Goal: Find specific page/section: Find specific page/section

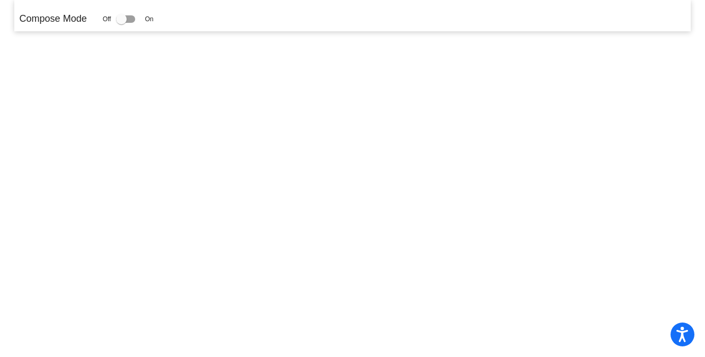
click at [118, 20] on div "Off On" at bounding box center [128, 19] width 51 height 13
click at [121, 20] on div at bounding box center [121, 19] width 11 height 11
click at [121, 23] on input "checkbox" at bounding box center [121, 23] width 1 height 1
checkbox input "true"
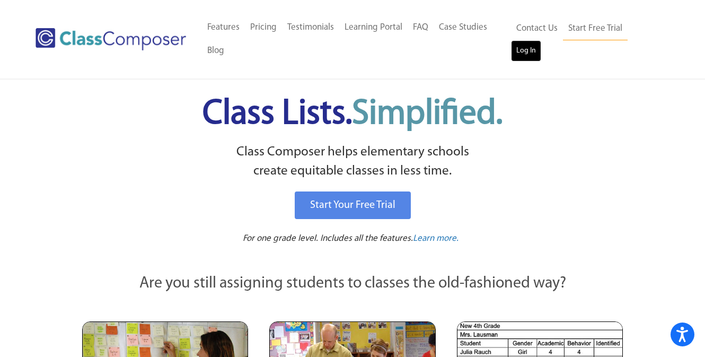
click at [541, 43] on link "Log In" at bounding box center [526, 50] width 30 height 21
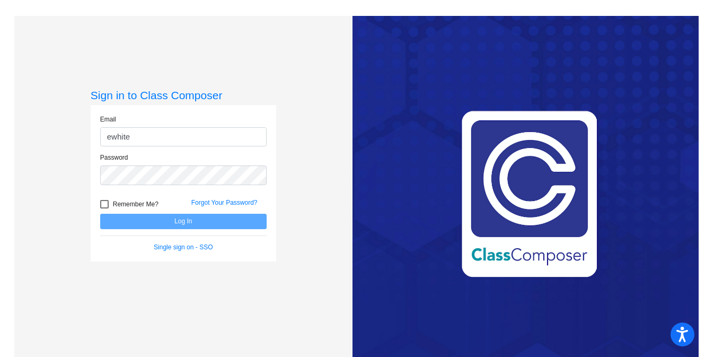
click at [194, 146] on input "ewhite" at bounding box center [183, 137] width 166 height 20
type input "ewhite@lgusd.org"
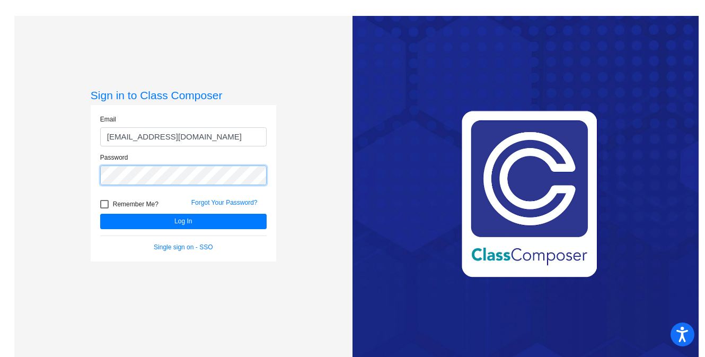
click at [100, 213] on button "Log In" at bounding box center [183, 220] width 166 height 15
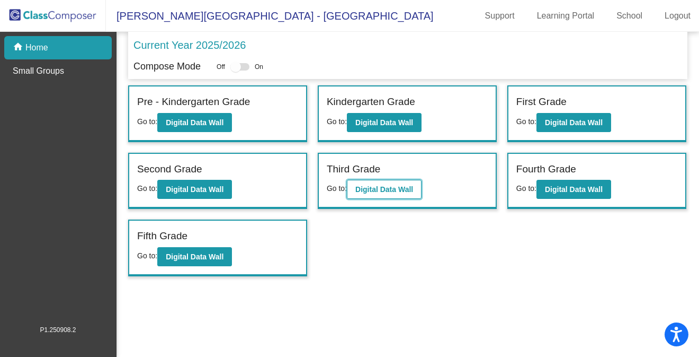
click at [380, 188] on b "Digital Data Wall" at bounding box center [384, 189] width 58 height 8
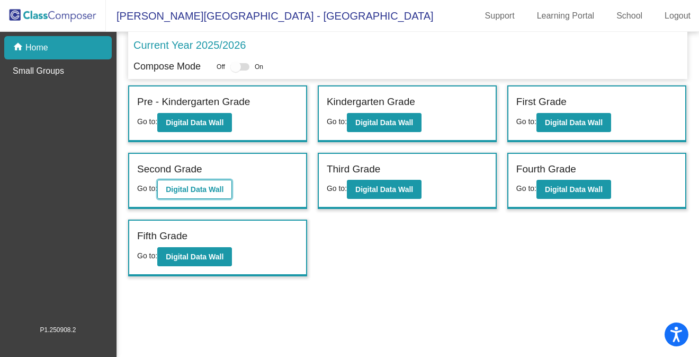
click at [217, 190] on b "Digital Data Wall" at bounding box center [195, 189] width 58 height 8
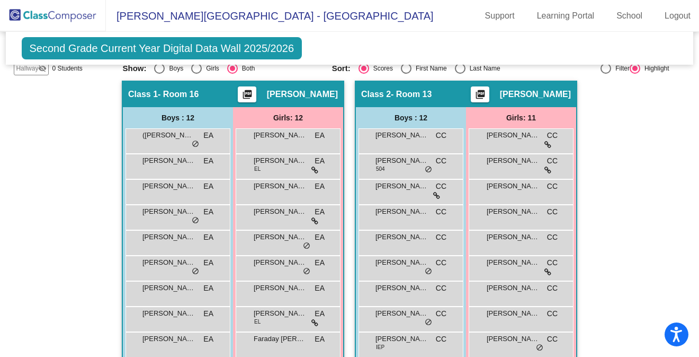
scroll to position [192, 0]
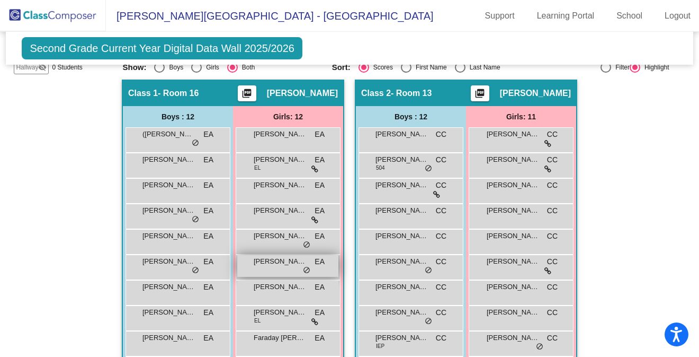
click at [268, 263] on span "Elizabeth (Ellie) DiCarlo" at bounding box center [280, 261] width 53 height 11
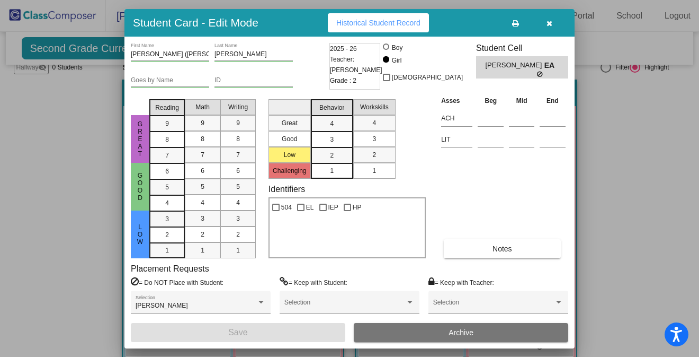
click at [551, 16] on button "button" at bounding box center [549, 22] width 34 height 19
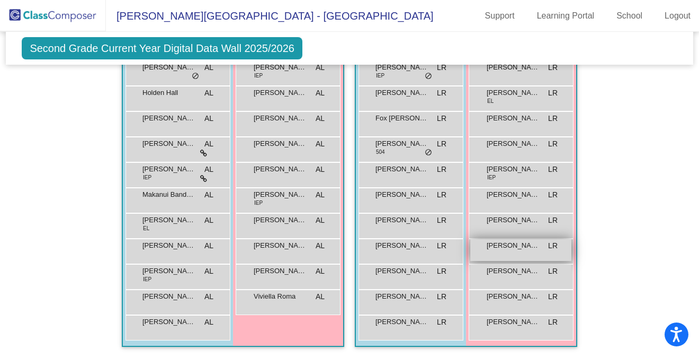
scroll to position [0, 0]
click at [526, 250] on span "Penelope Hellman" at bounding box center [513, 245] width 53 height 11
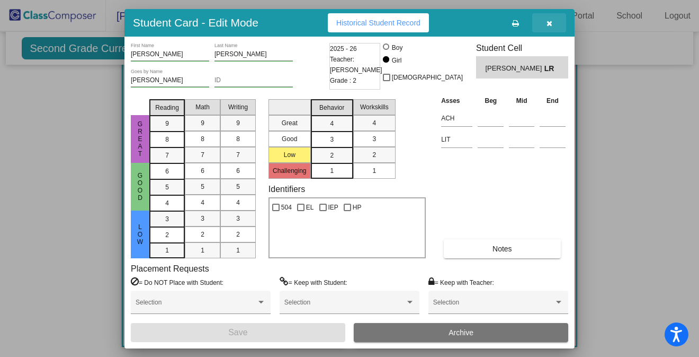
click at [549, 23] on icon "button" at bounding box center [550, 23] width 6 height 7
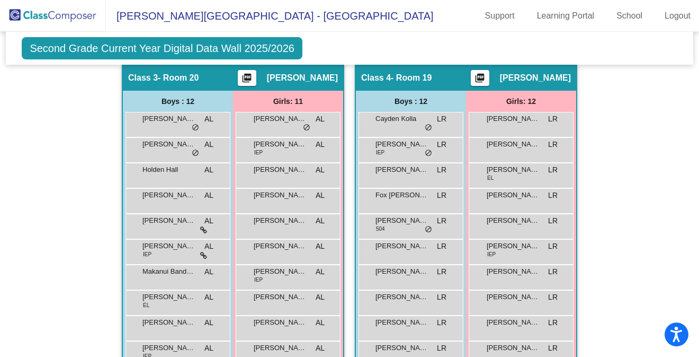
scroll to position [609, 0]
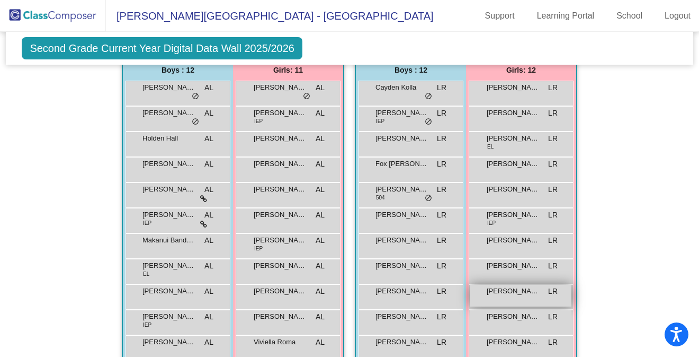
click at [512, 290] on span "Penelope Hellman" at bounding box center [513, 291] width 53 height 11
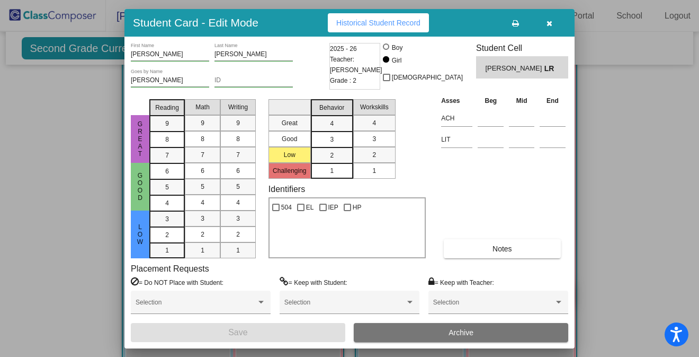
scroll to position [0, 0]
click at [550, 22] on icon "button" at bounding box center [550, 23] width 6 height 7
